Goal: Use online tool/utility: Utilize a website feature to perform a specific function

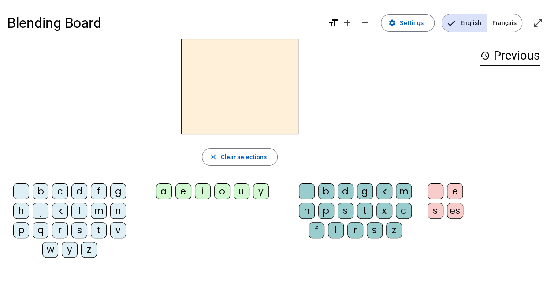
click at [101, 215] on div "m" at bounding box center [99, 211] width 16 height 16
click at [162, 184] on div "a" at bounding box center [164, 191] width 16 height 16
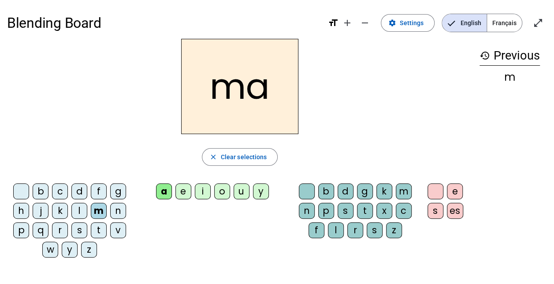
click at [336, 231] on div "l" at bounding box center [336, 230] width 16 height 16
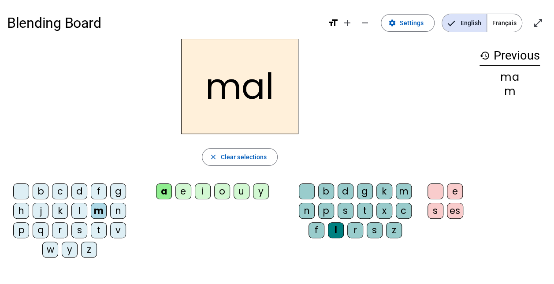
click at [209, 193] on div "i" at bounding box center [203, 191] width 16 height 16
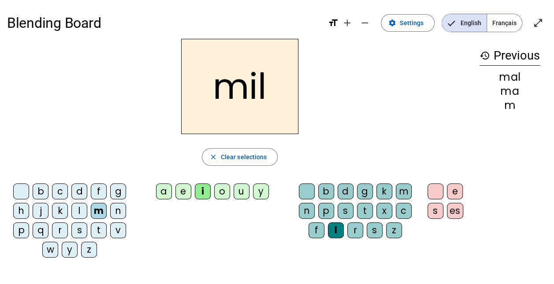
click at [79, 231] on div "s" at bounding box center [79, 230] width 16 height 16
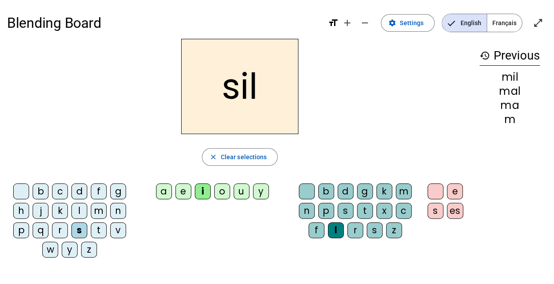
click at [336, 229] on div "l" at bounding box center [336, 230] width 16 height 16
click at [310, 187] on div at bounding box center [307, 191] width 16 height 16
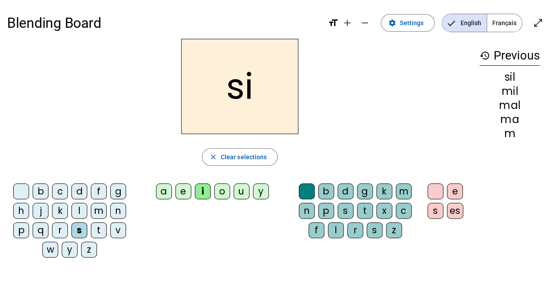
click at [117, 208] on div "n" at bounding box center [118, 211] width 16 height 16
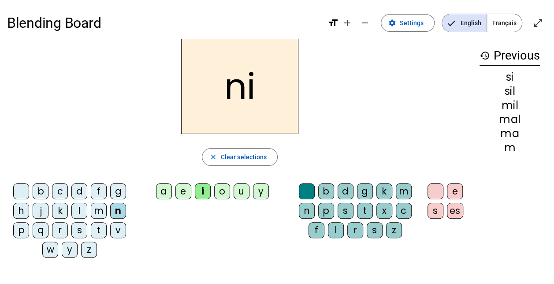
click at [185, 194] on div "e" at bounding box center [184, 191] width 16 height 16
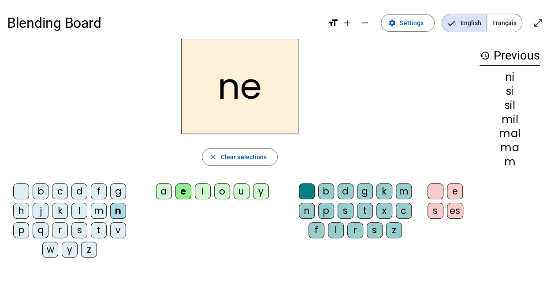
click at [79, 231] on div "s" at bounding box center [79, 230] width 16 height 16
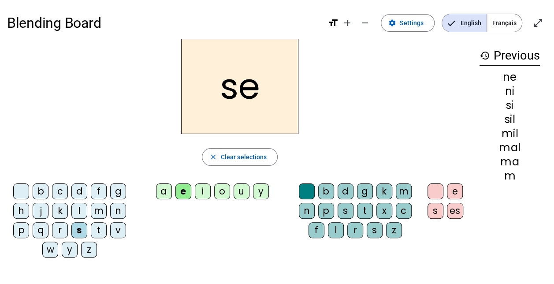
click at [166, 186] on div "a" at bounding box center [164, 191] width 16 height 16
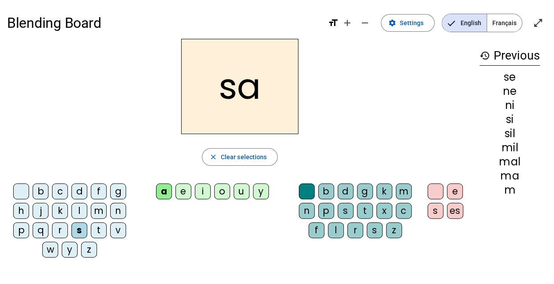
click at [238, 188] on div "u" at bounding box center [242, 191] width 16 height 16
click at [79, 210] on div "l" at bounding box center [79, 211] width 16 height 16
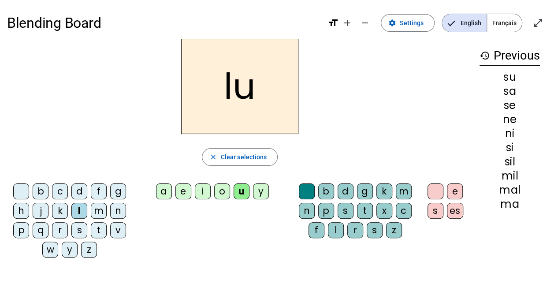
click at [78, 188] on div "d" at bounding box center [79, 191] width 16 height 16
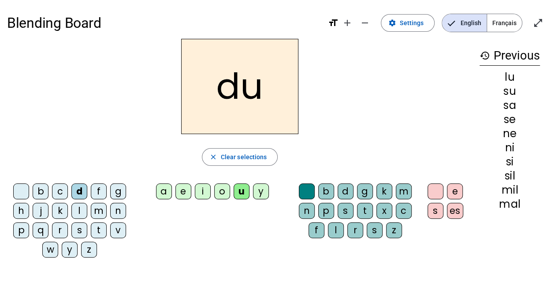
click at [117, 210] on div "n" at bounding box center [118, 211] width 16 height 16
click at [336, 231] on div "l" at bounding box center [336, 230] width 16 height 16
